Goal: Transaction & Acquisition: Purchase product/service

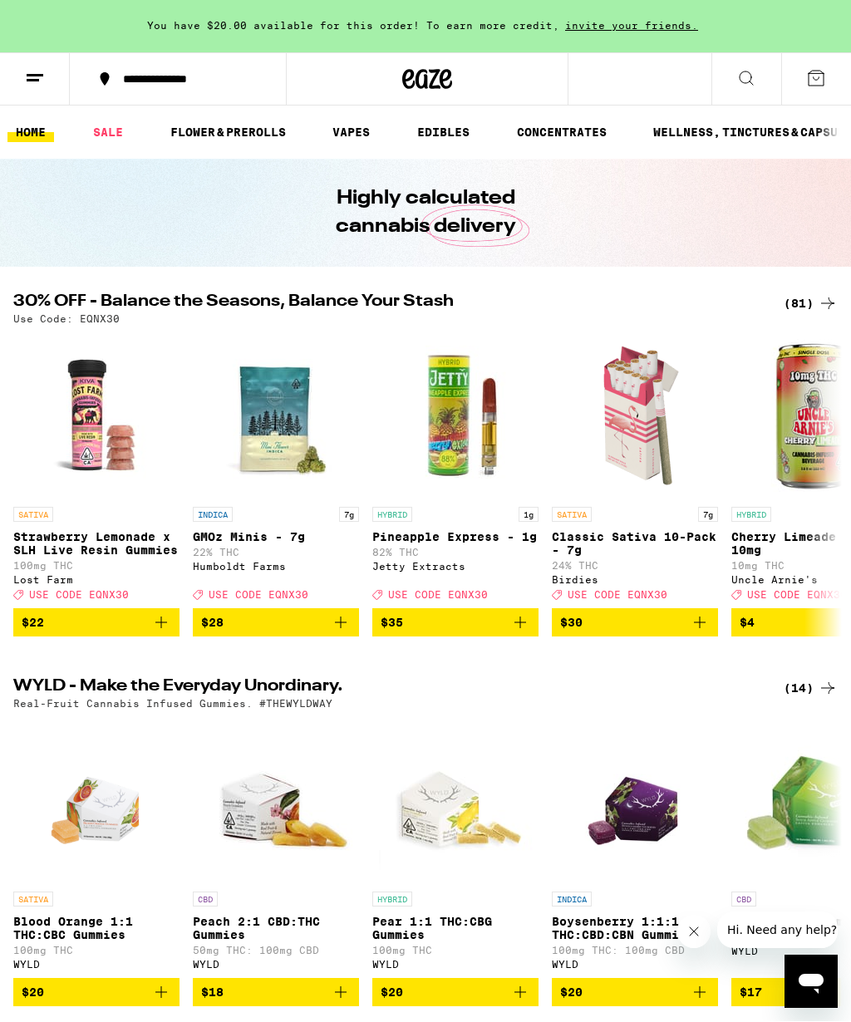
scroll to position [1, 0]
click at [801, 310] on div "(81)" at bounding box center [810, 303] width 54 height 20
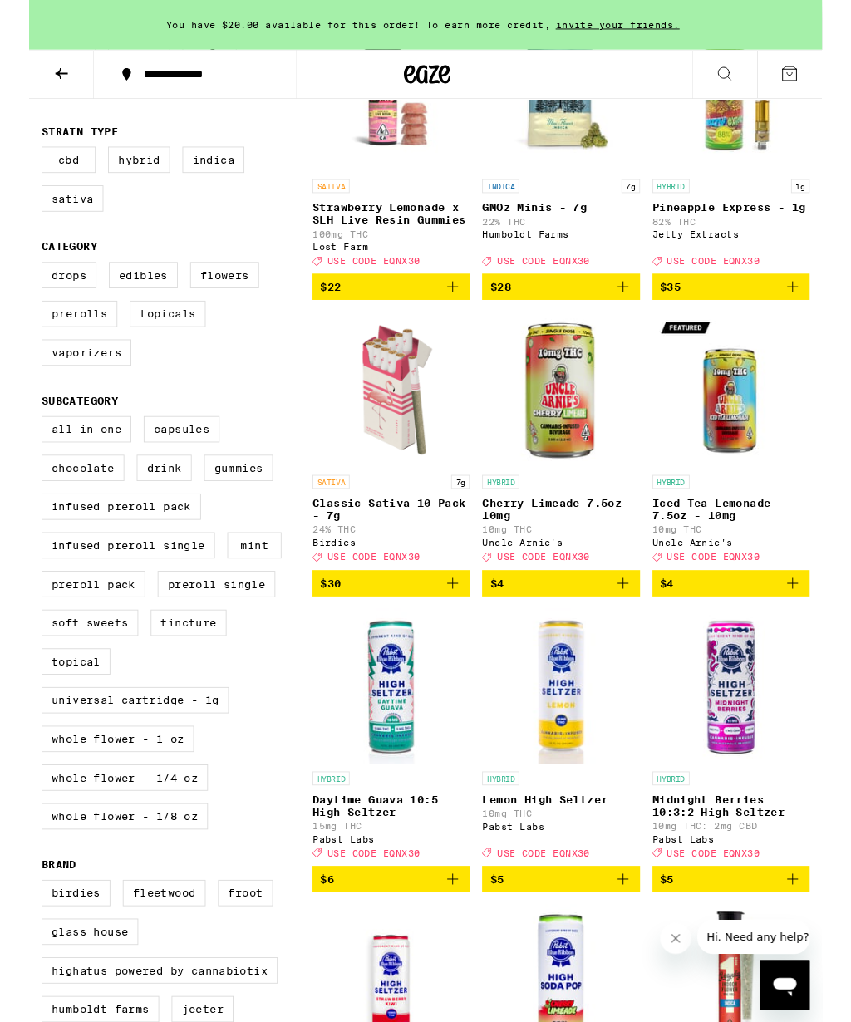
scroll to position [292, 0]
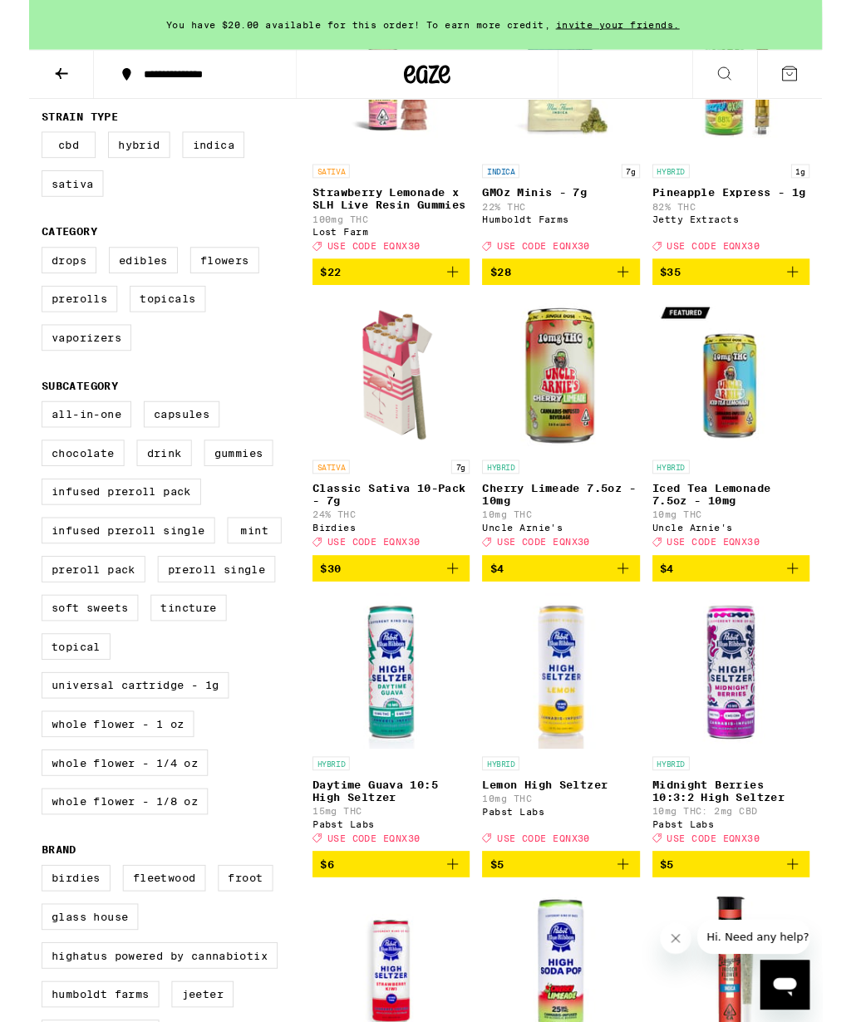
click at [74, 459] on label "All-In-One" at bounding box center [61, 444] width 96 height 28
click at [17, 434] on input "All-In-One" at bounding box center [17, 433] width 1 height 1
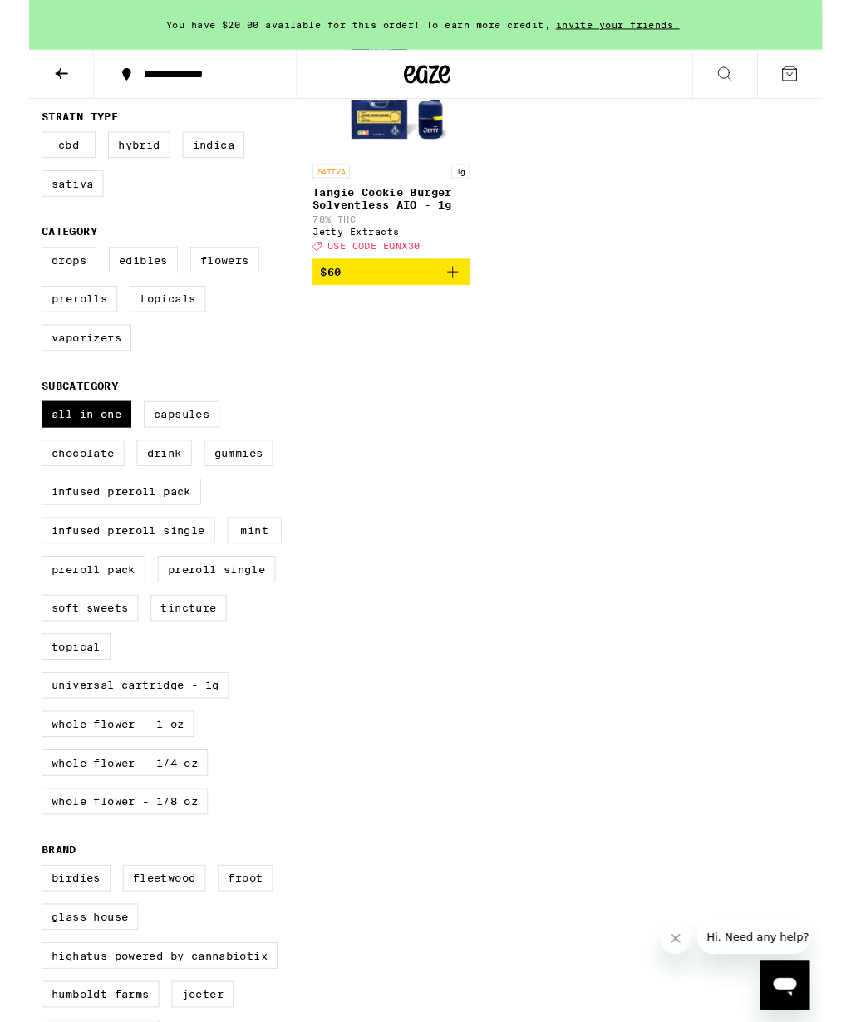
click at [76, 459] on label "All-In-One" at bounding box center [61, 444] width 96 height 28
click at [17, 434] on input "All-In-One" at bounding box center [17, 433] width 1 height 1
checkbox input "false"
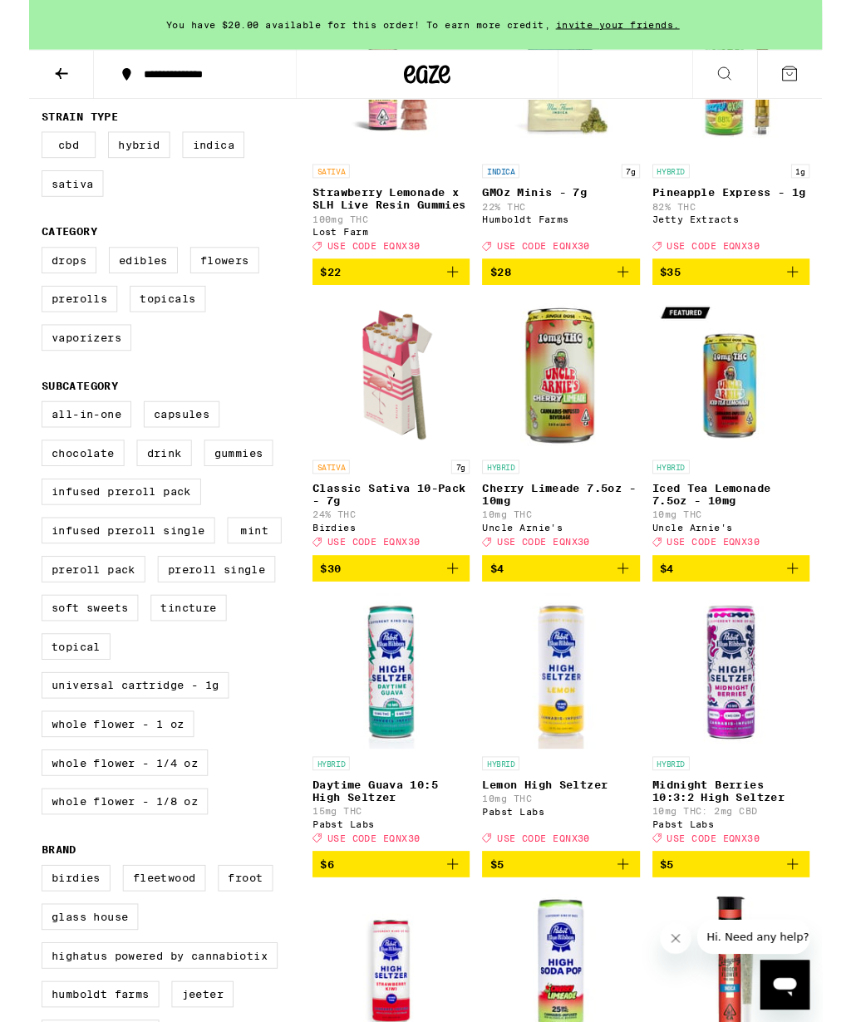
click at [162, 749] on label "Universal Cartridge - 1g" at bounding box center [113, 735] width 201 height 28
click at [17, 434] on input "Universal Cartridge - 1g" at bounding box center [17, 433] width 1 height 1
checkbox input "true"
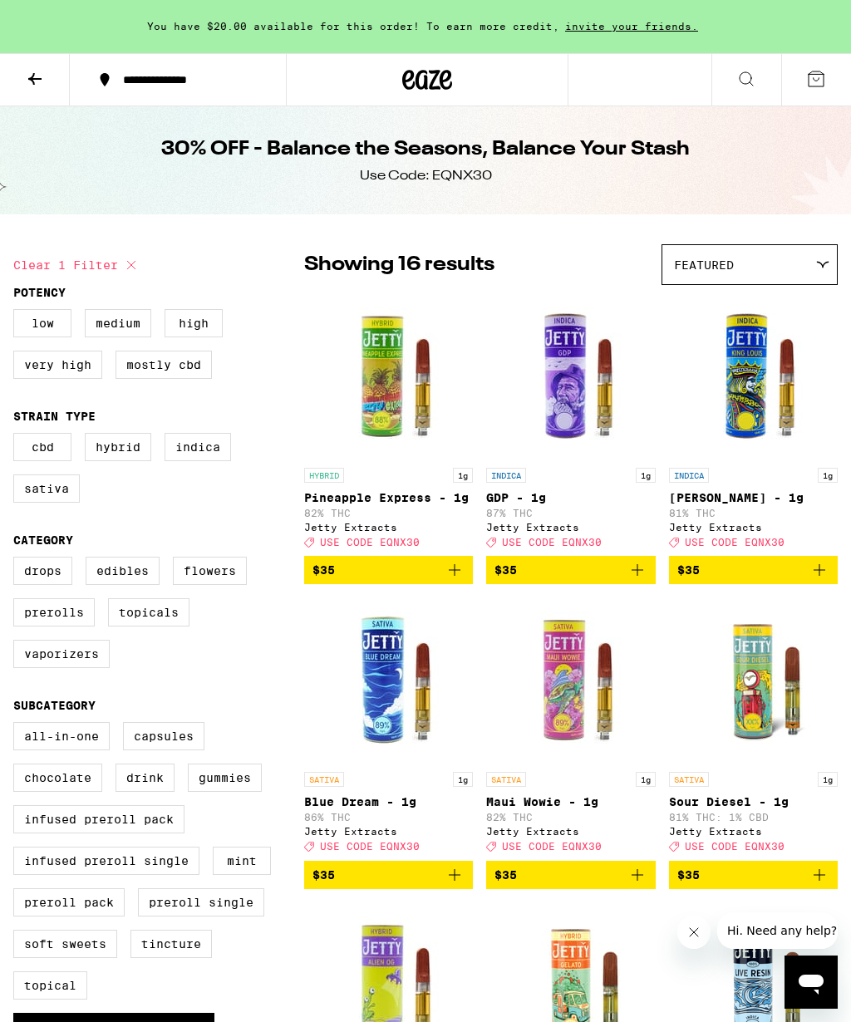
click at [764, 263] on div "Featured" at bounding box center [749, 264] width 174 height 39
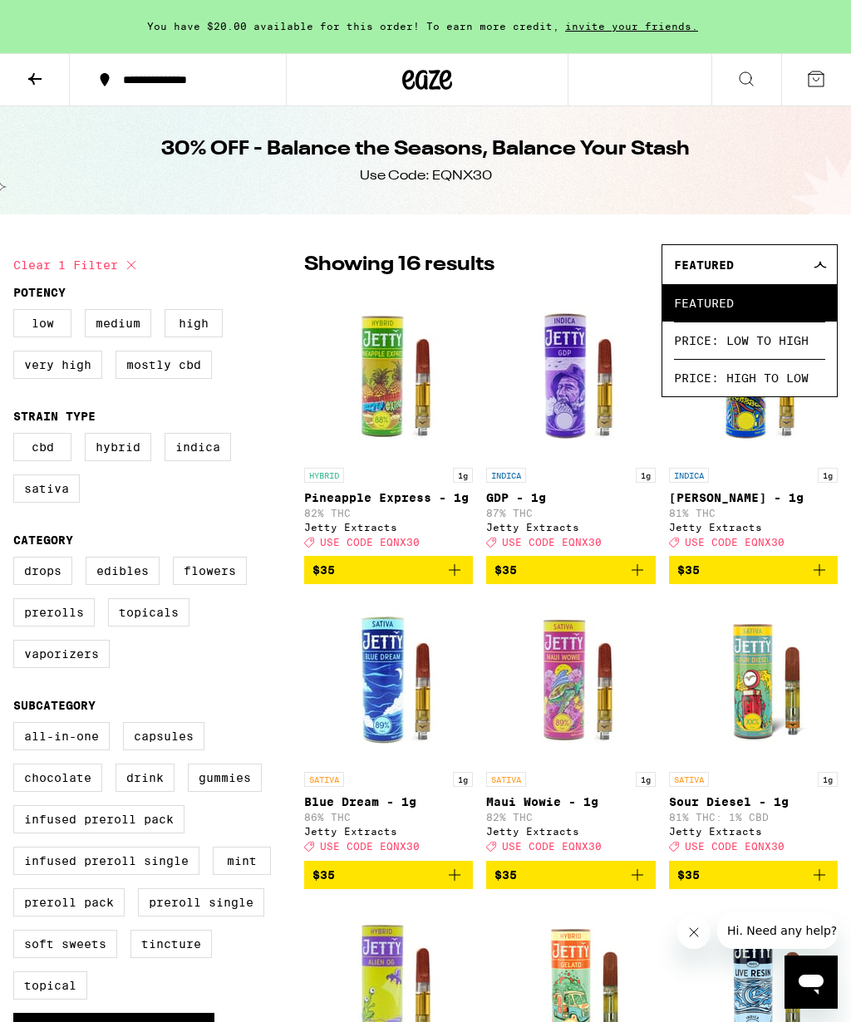
click at [745, 344] on span "Price: Low to High" at bounding box center [749, 339] width 151 height 37
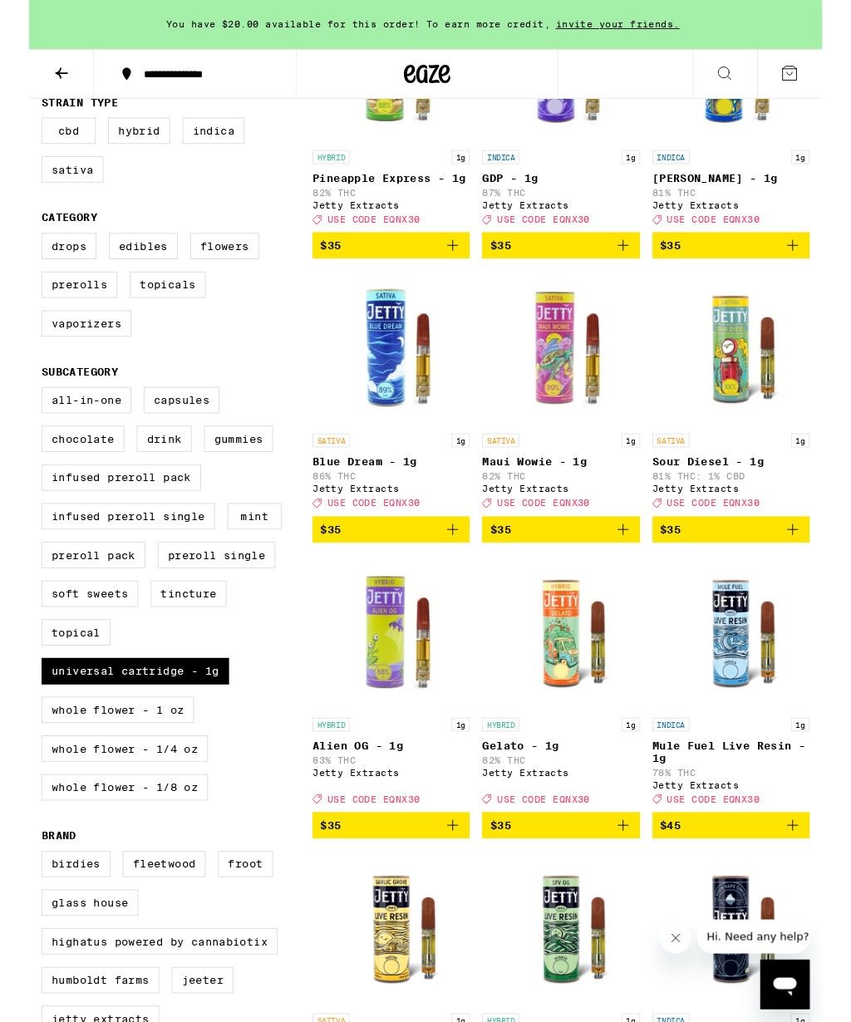
scroll to position [307, 0]
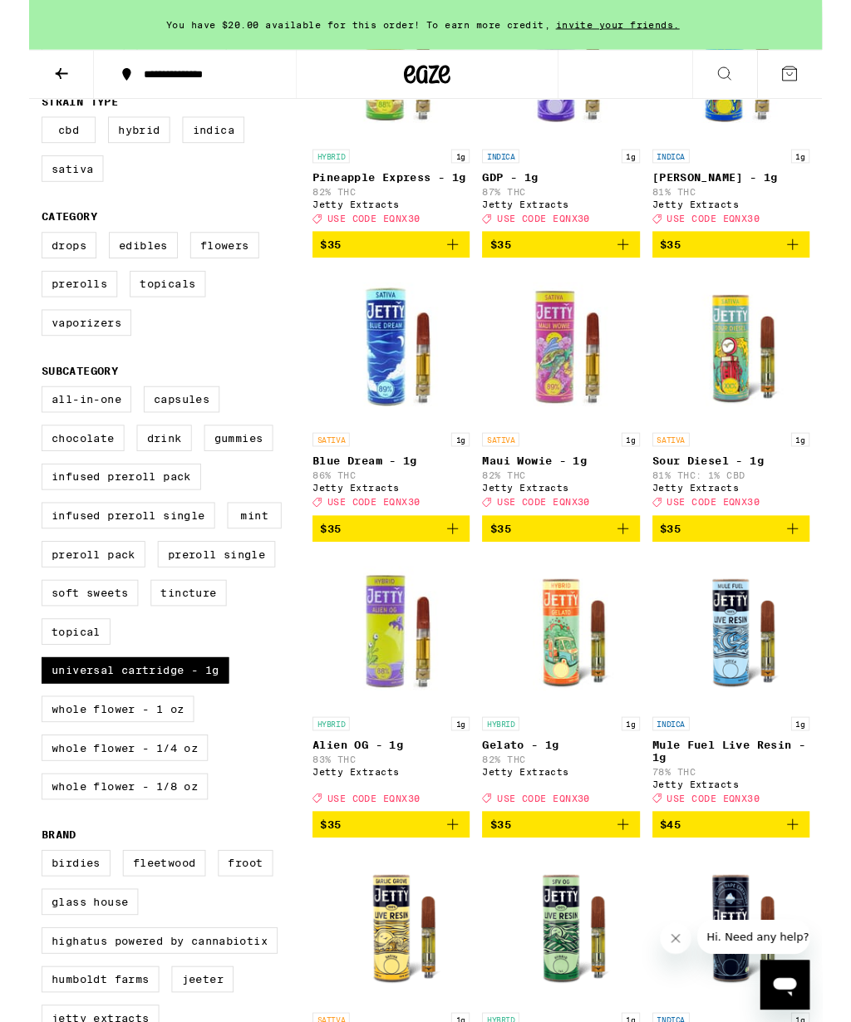
click at [65, 692] on label "Topical" at bounding box center [50, 678] width 74 height 28
click at [17, 418] on input "Topical" at bounding box center [17, 417] width 1 height 1
checkbox input "true"
click at [71, 734] on label "Universal Cartridge - 1g" at bounding box center [113, 719] width 201 height 28
click at [17, 418] on input "Universal Cartridge - 1g" at bounding box center [17, 417] width 1 height 1
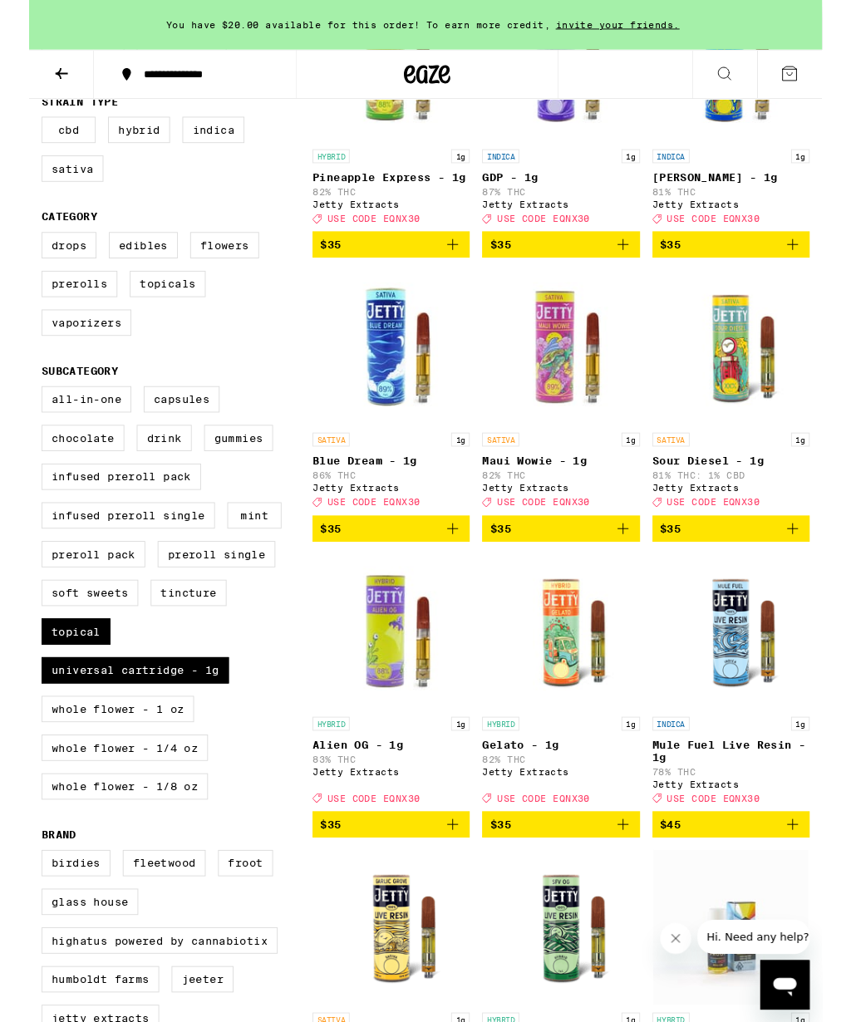
checkbox input "false"
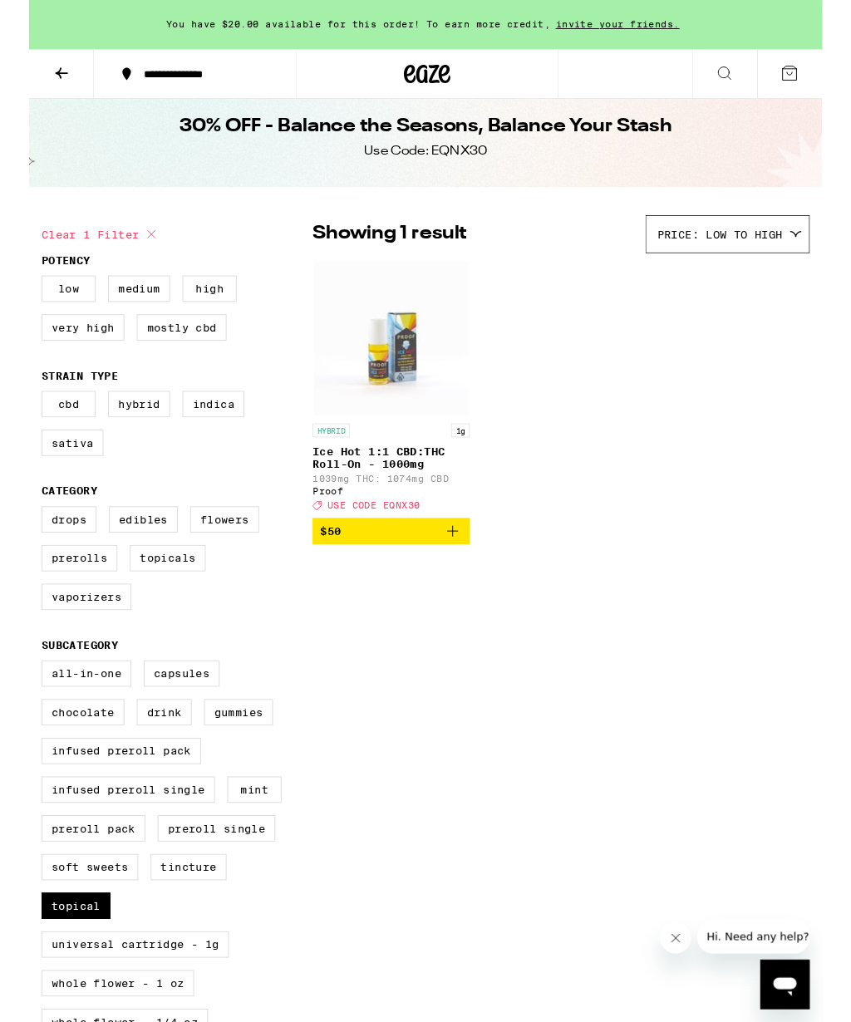
scroll to position [13, 0]
click at [412, 497] on p "Ice Hot 1:1 CBD:THC Roll-On - 1000mg" at bounding box center [388, 491] width 169 height 27
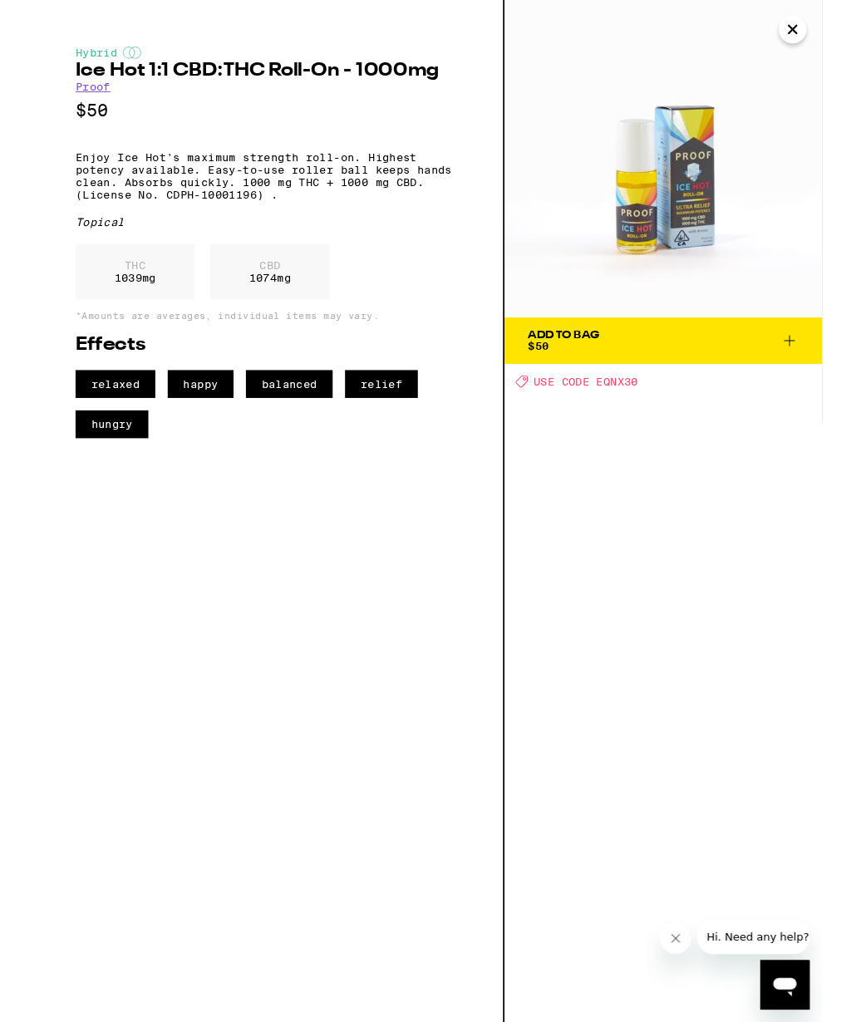
click at [650, 380] on button "Add To Bag $50" at bounding box center [680, 366] width 341 height 50
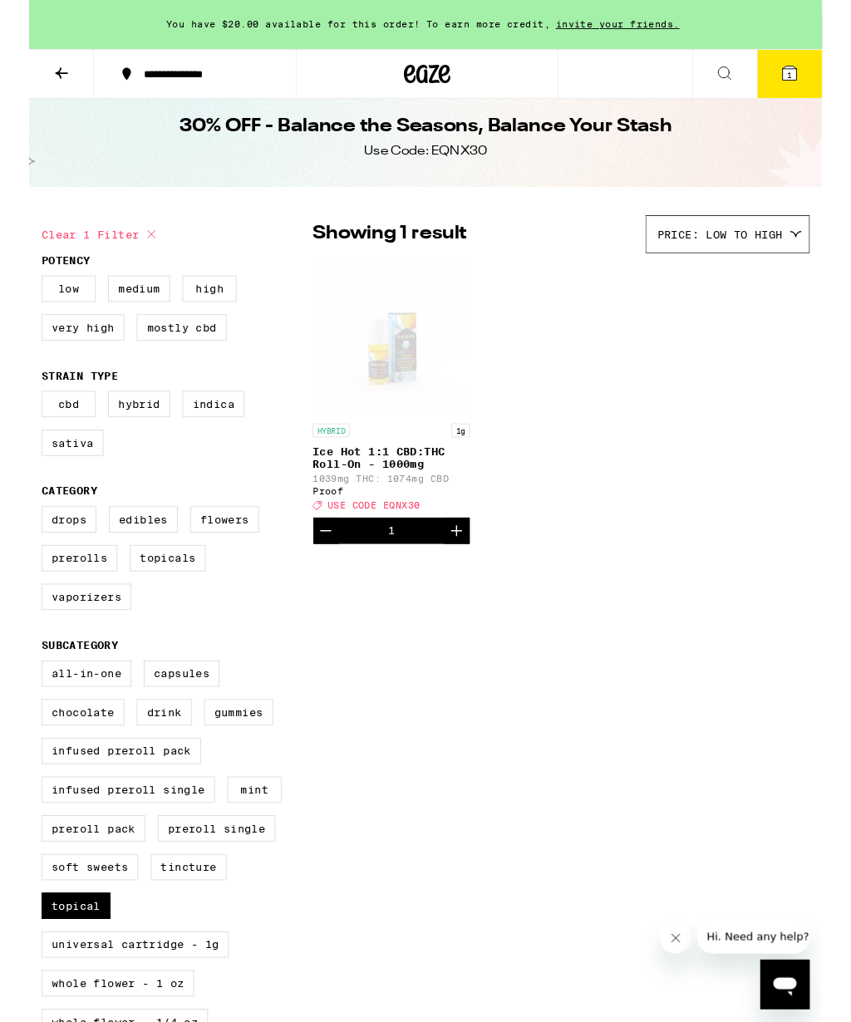
scroll to position [14, 0]
click at [829, 88] on button "1" at bounding box center [816, 80] width 70 height 52
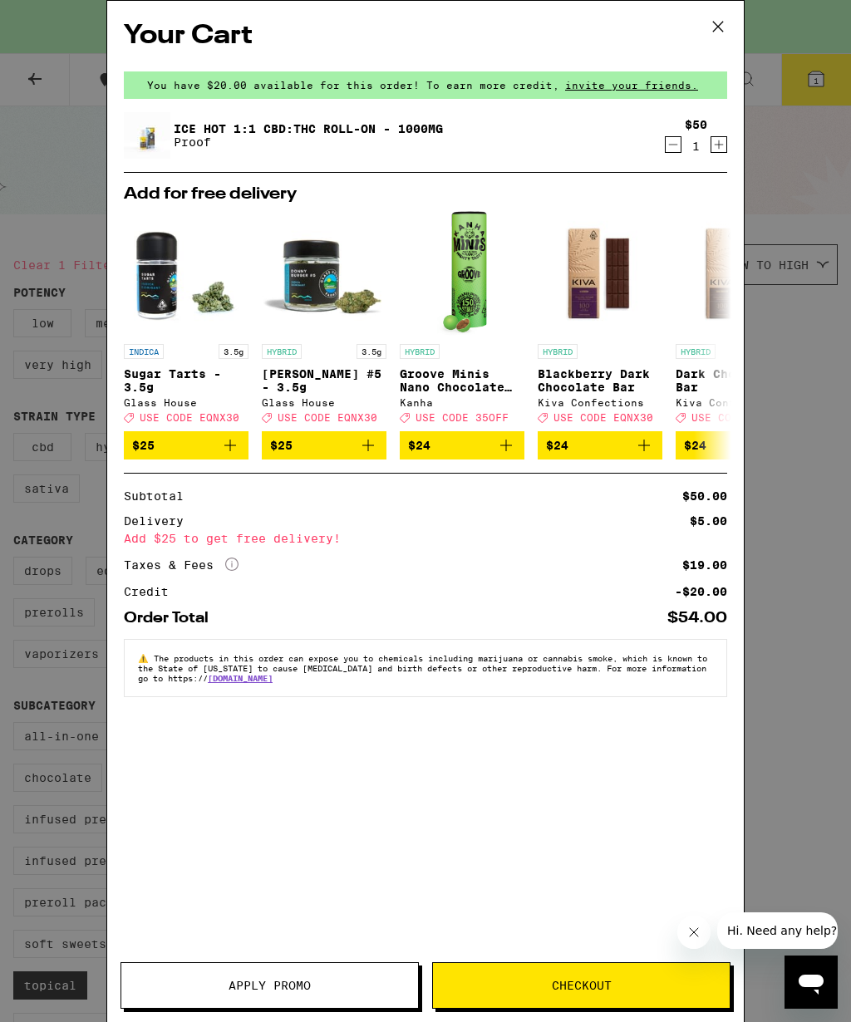
click at [260, 996] on button "Apply Promo" at bounding box center [269, 985] width 298 height 47
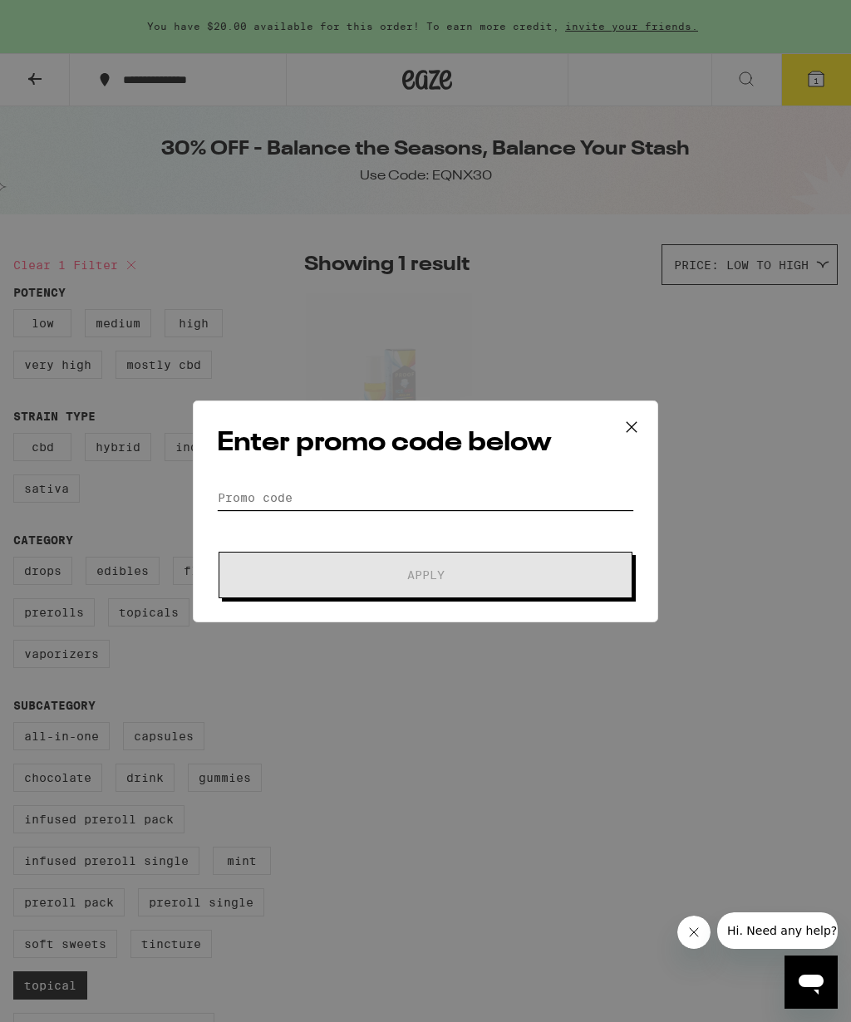
click at [415, 498] on input "Promo Code" at bounding box center [425, 497] width 417 height 25
paste input "EQNX30"
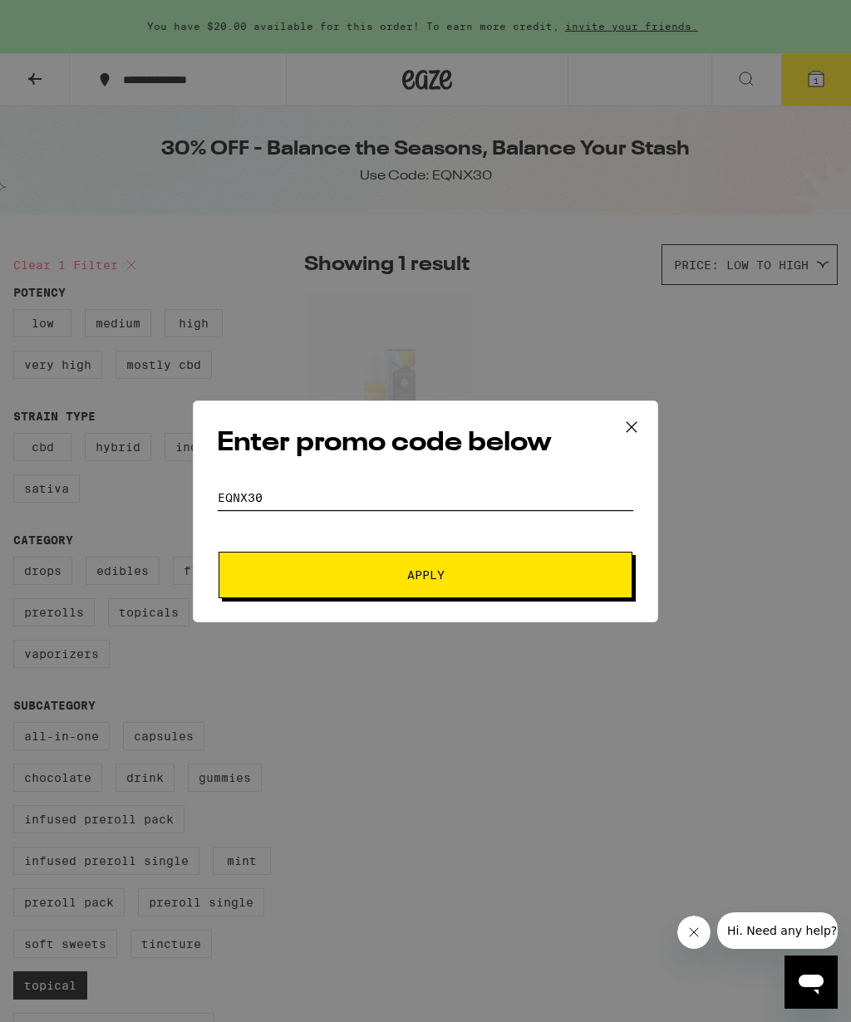
type input "EQNX30"
click at [441, 591] on button "Apply" at bounding box center [425, 575] width 414 height 47
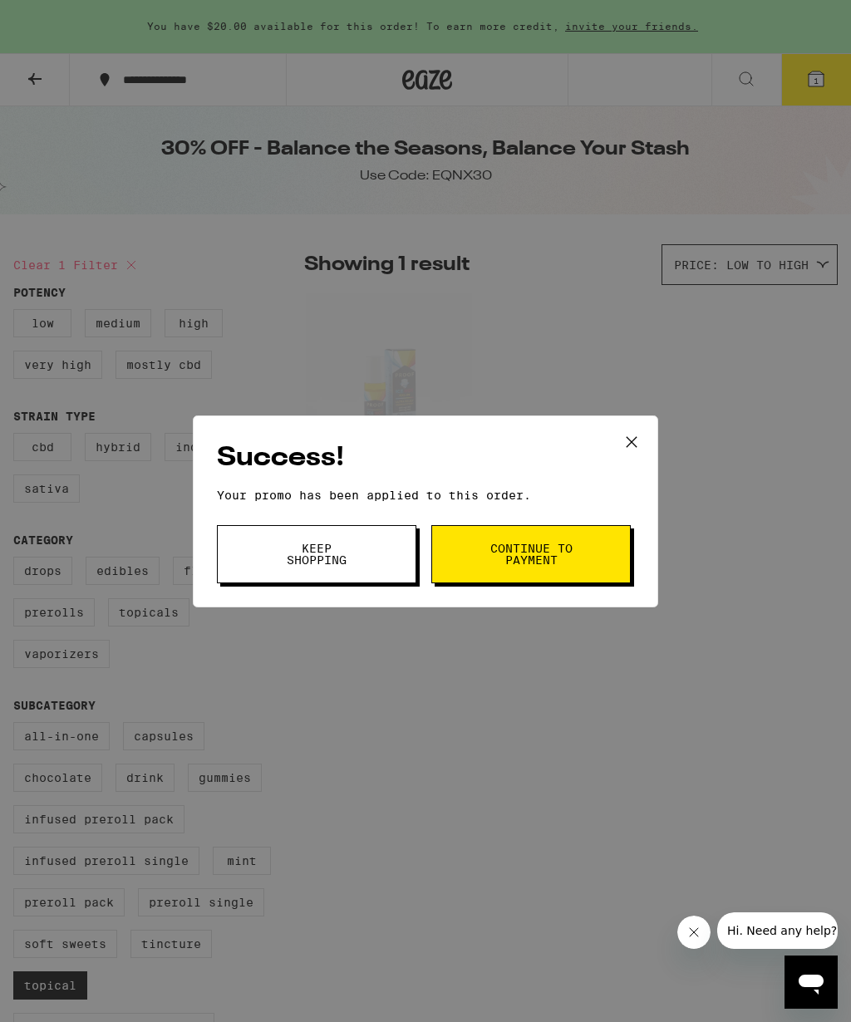
click at [331, 563] on span "Keep Shopping" at bounding box center [316, 553] width 85 height 23
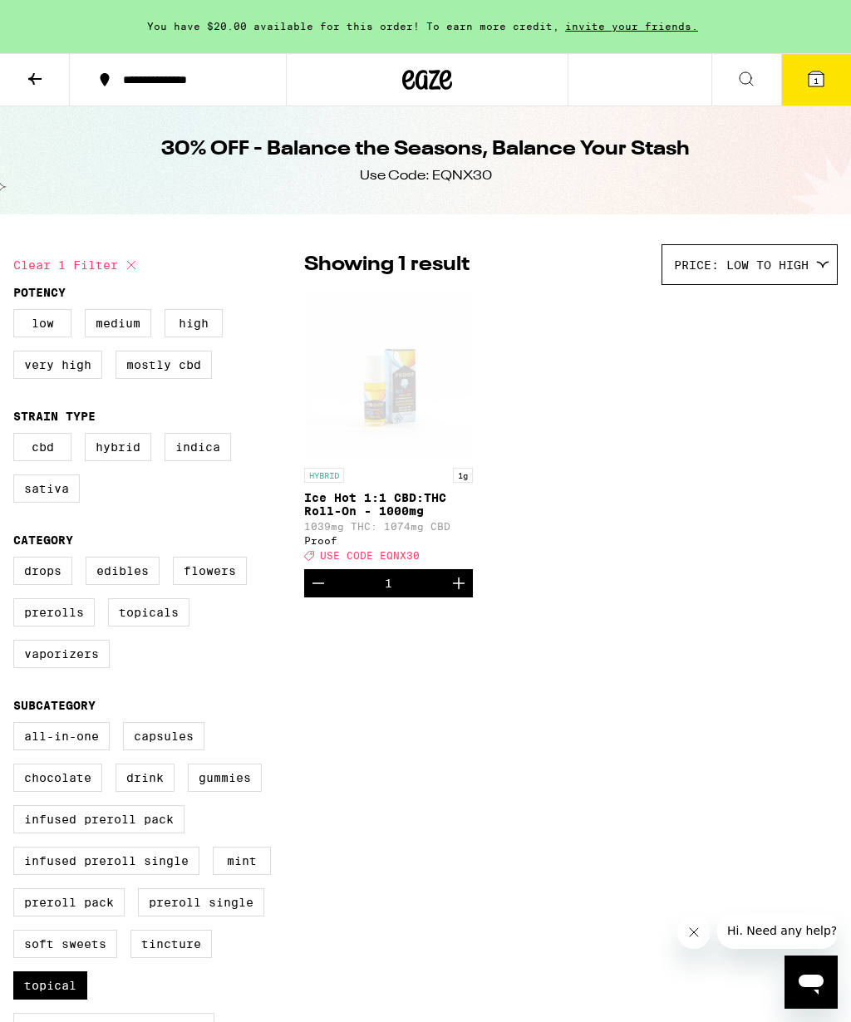
click at [825, 79] on icon at bounding box center [816, 79] width 20 height 20
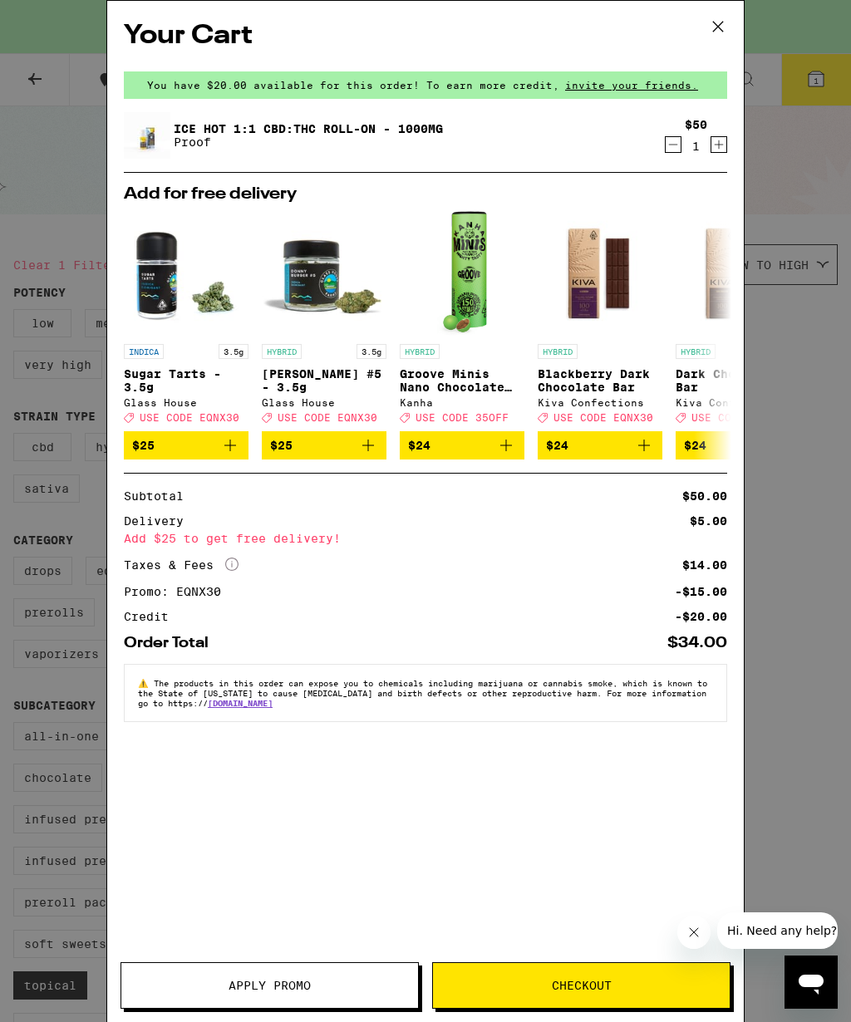
click at [709, 27] on icon at bounding box center [717, 26] width 25 height 25
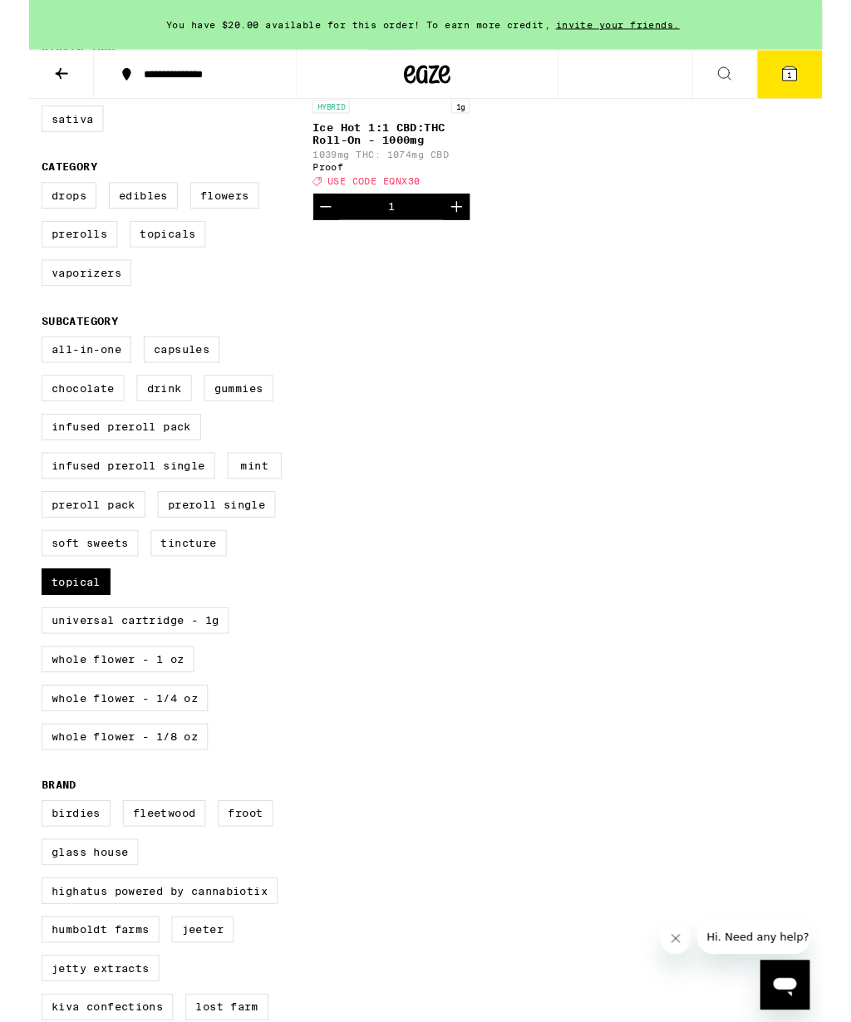
scroll to position [363, 0]
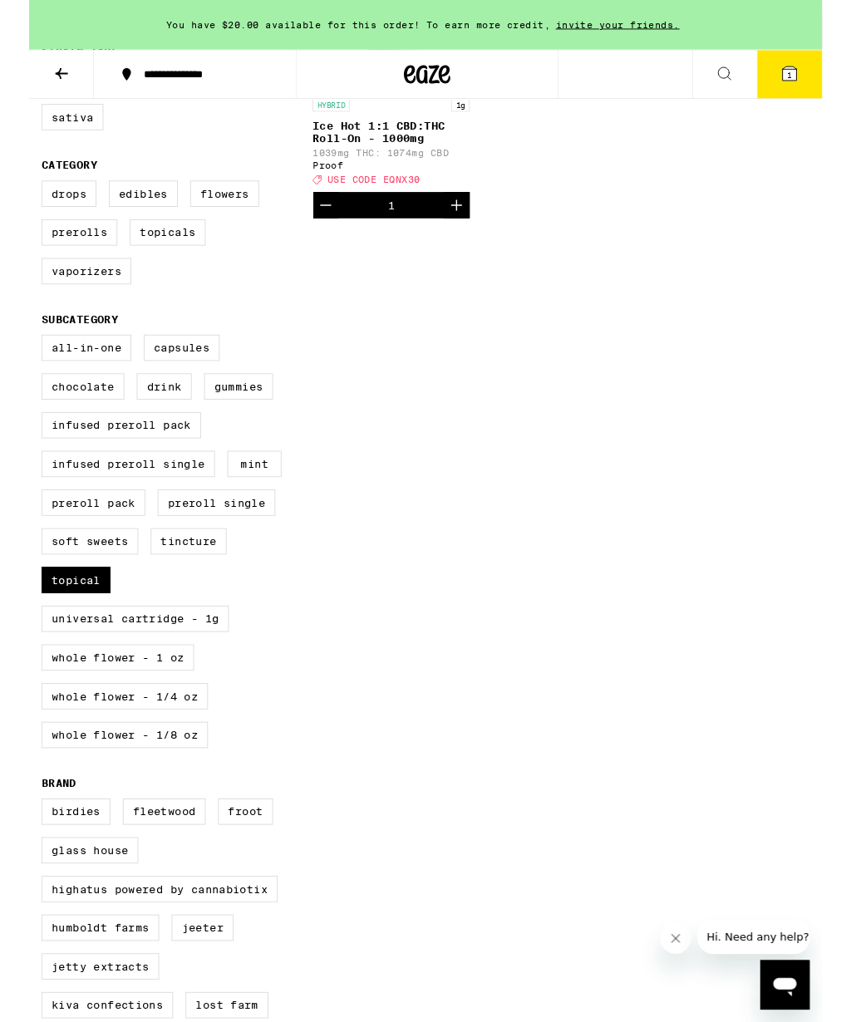
click at [82, 636] on label "Topical" at bounding box center [50, 622] width 74 height 28
click at [17, 362] on input "Topical" at bounding box center [17, 361] width 1 height 1
checkbox input "false"
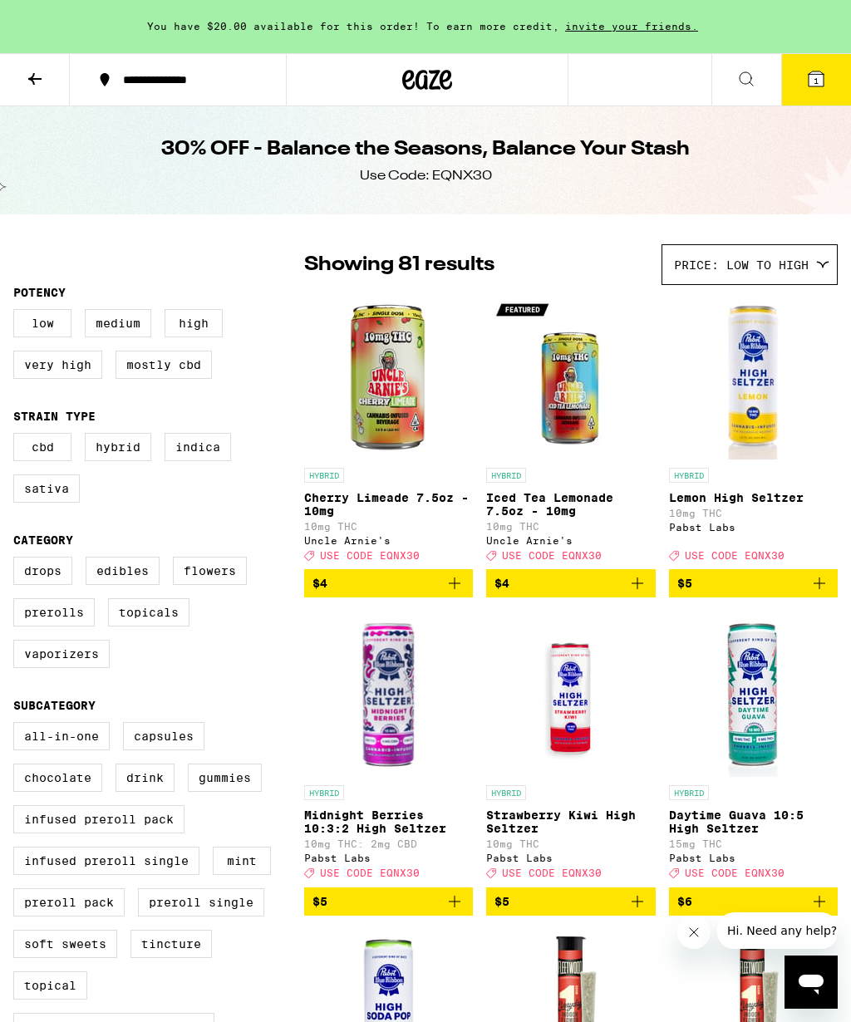
click at [52, 585] on label "Drops" at bounding box center [42, 571] width 59 height 28
click at [17, 560] on input "Drops" at bounding box center [17, 559] width 1 height 1
checkbox input "true"
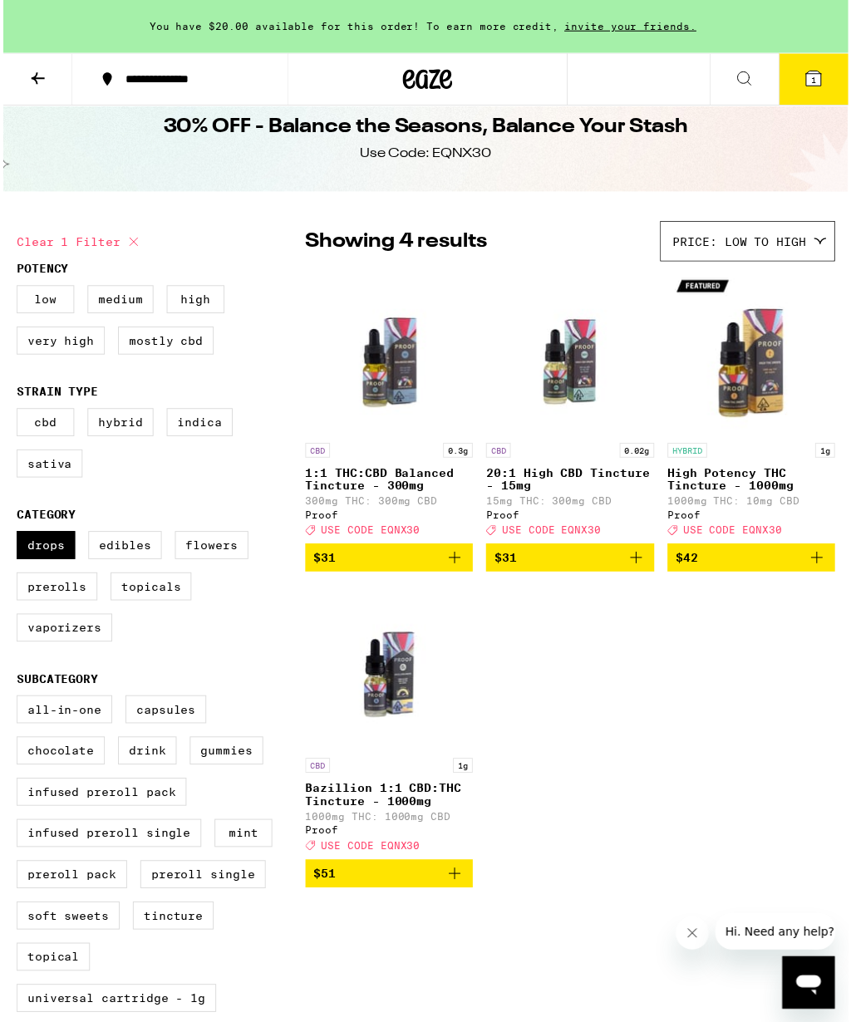
scroll to position [29, 0]
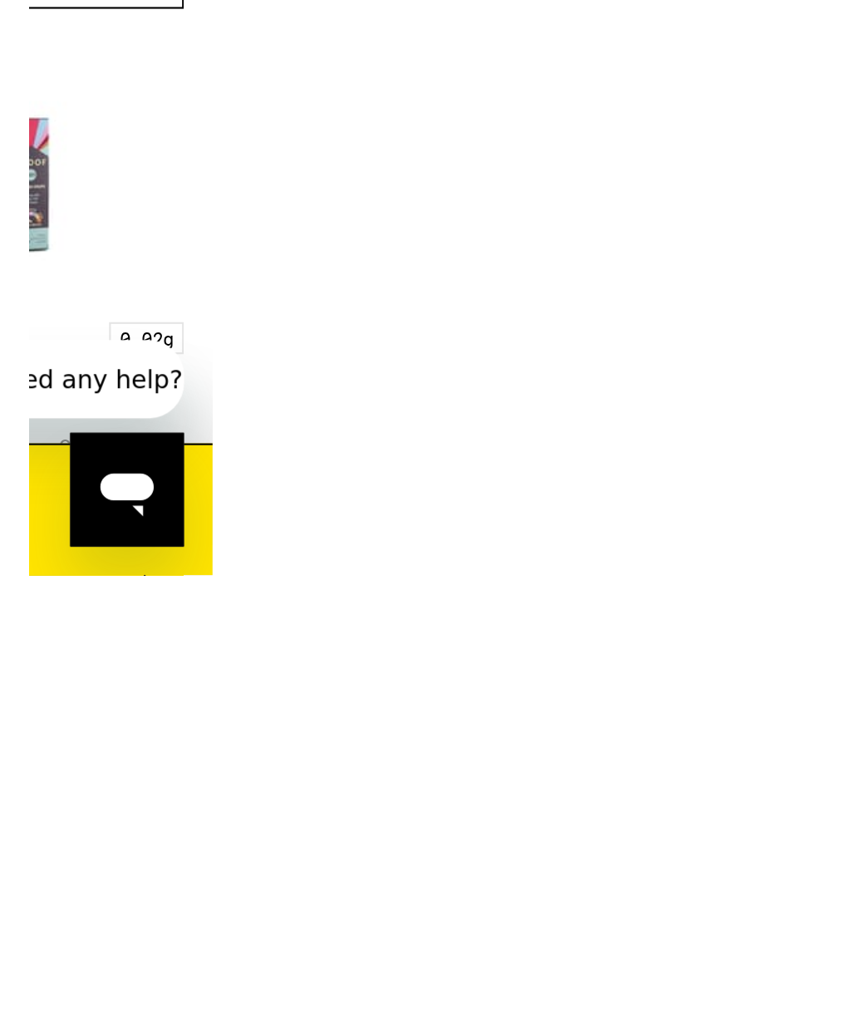
click at [107, 464] on span "$31" at bounding box center [96, 474] width 149 height 20
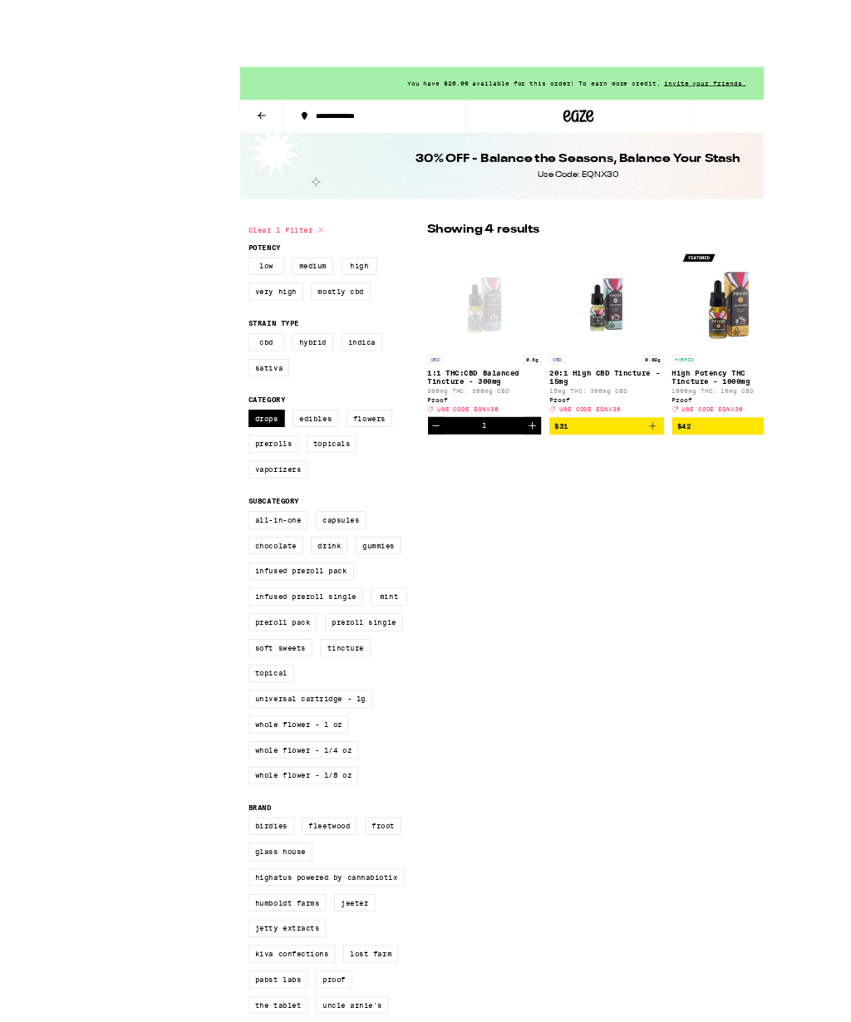
scroll to position [23, 0]
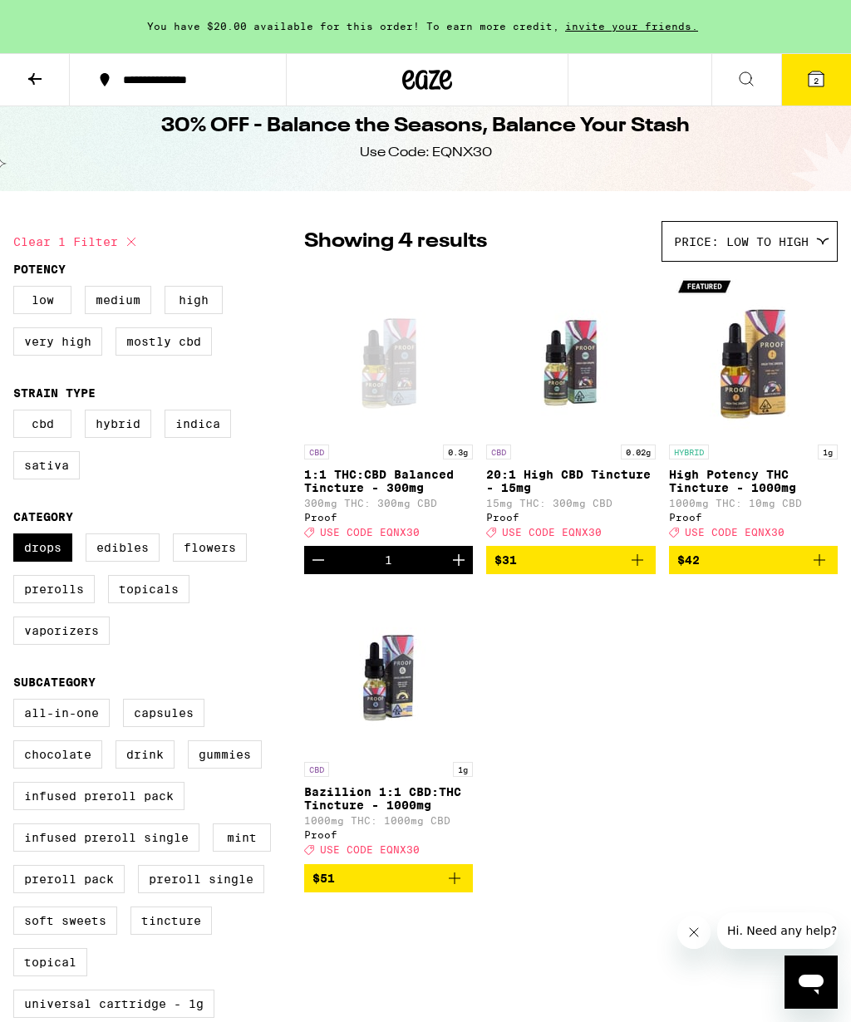
click at [823, 76] on icon at bounding box center [815, 78] width 15 height 15
